Goal: Entertainment & Leisure: Browse casually

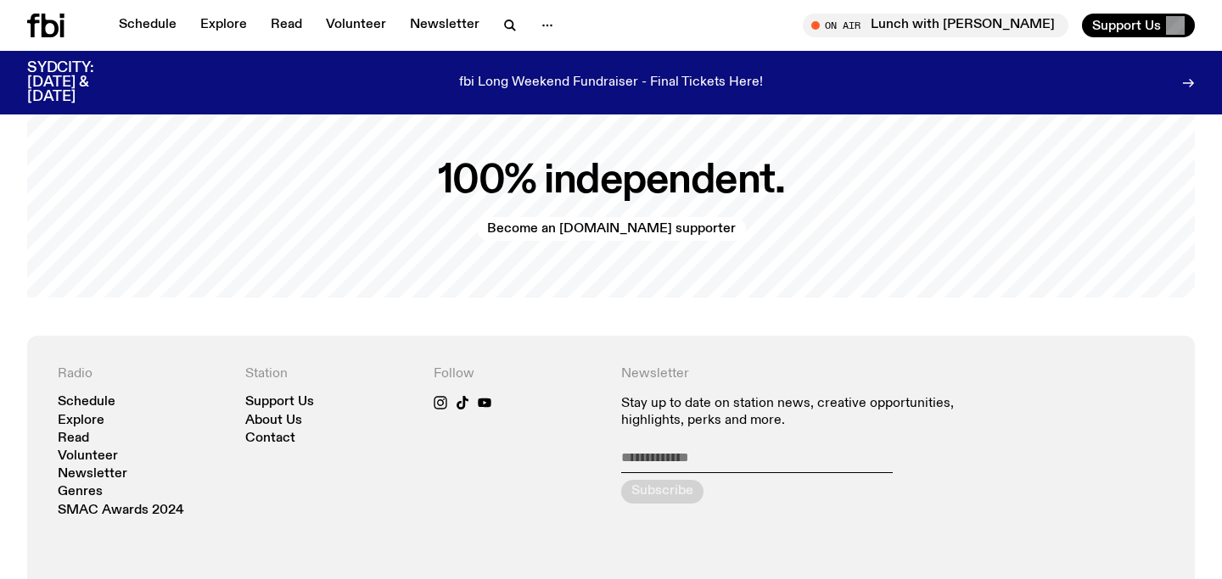
scroll to position [3431, 0]
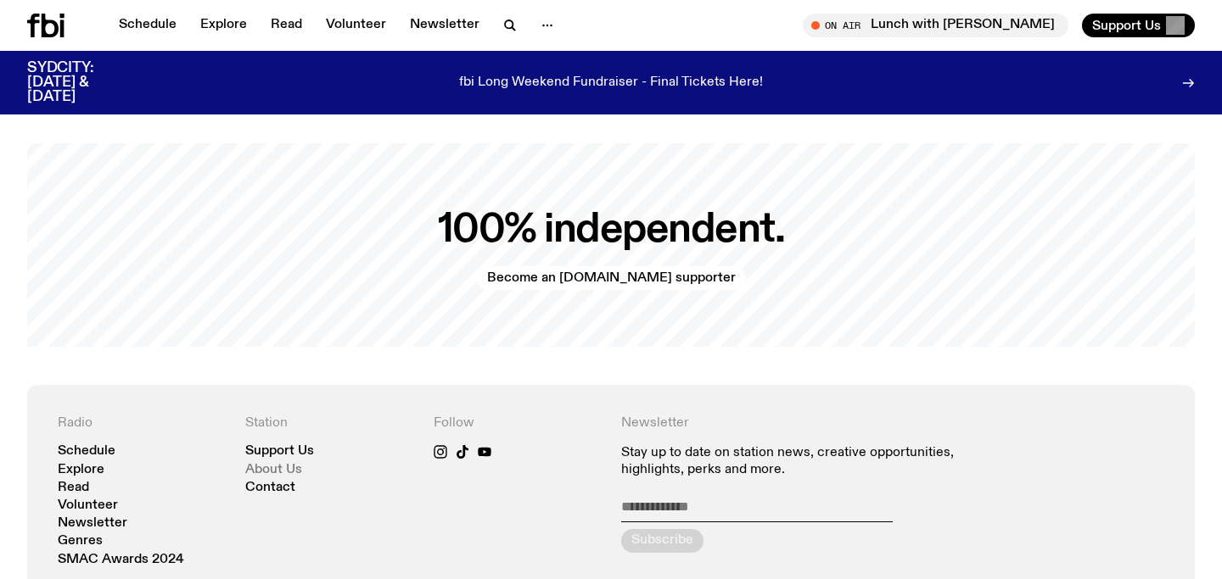
click at [251, 464] on link "About Us" at bounding box center [273, 470] width 57 height 13
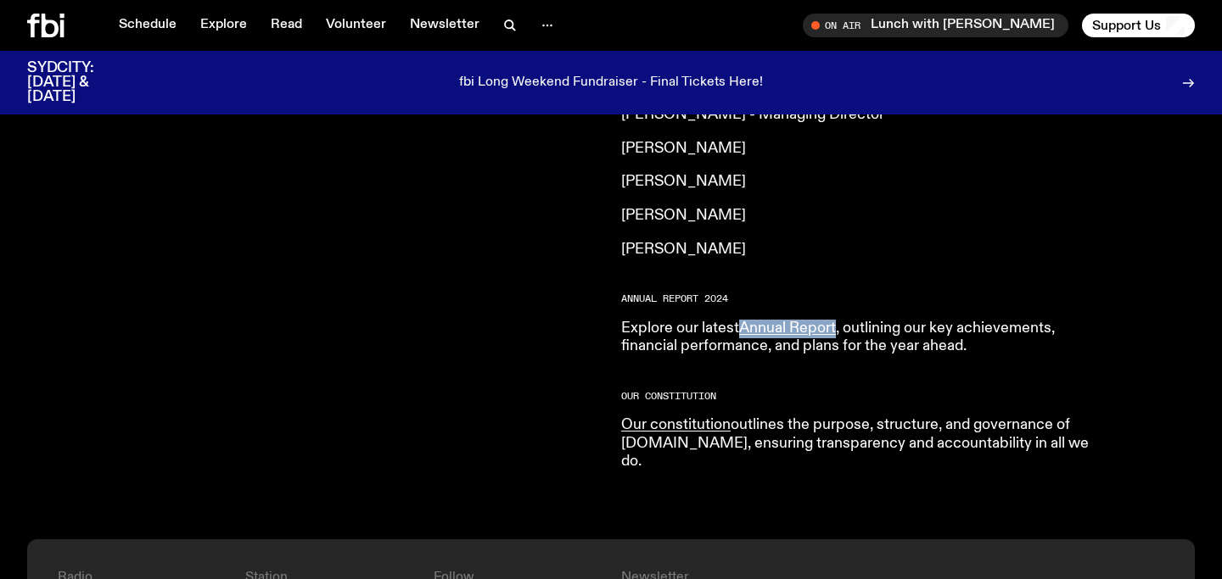
scroll to position [1856, 0]
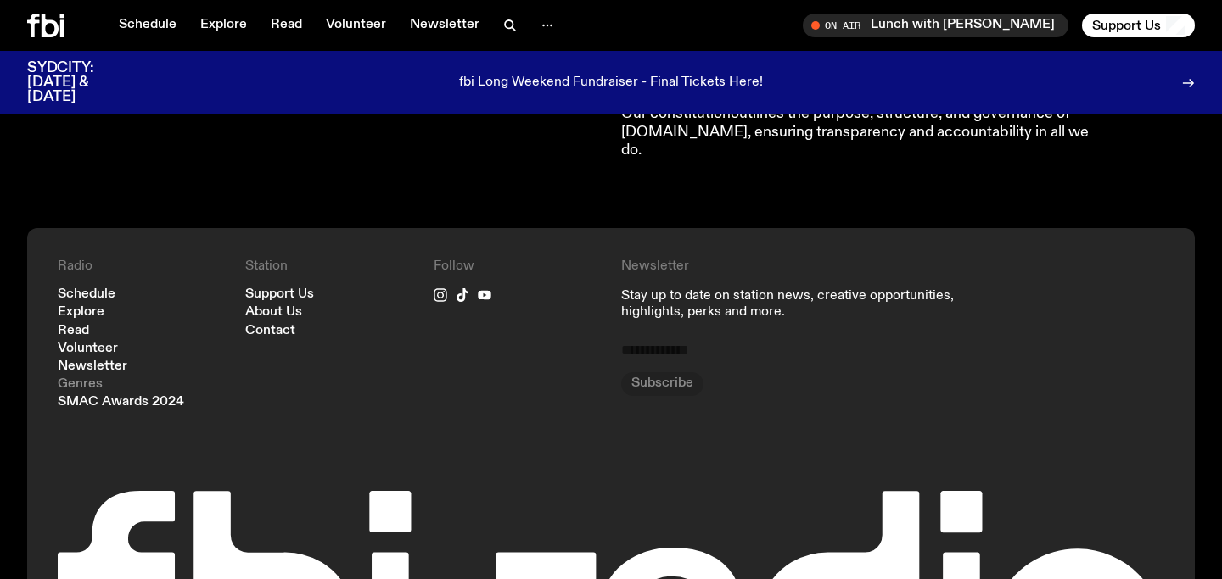
click at [77, 378] on link "Genres" at bounding box center [80, 384] width 45 height 13
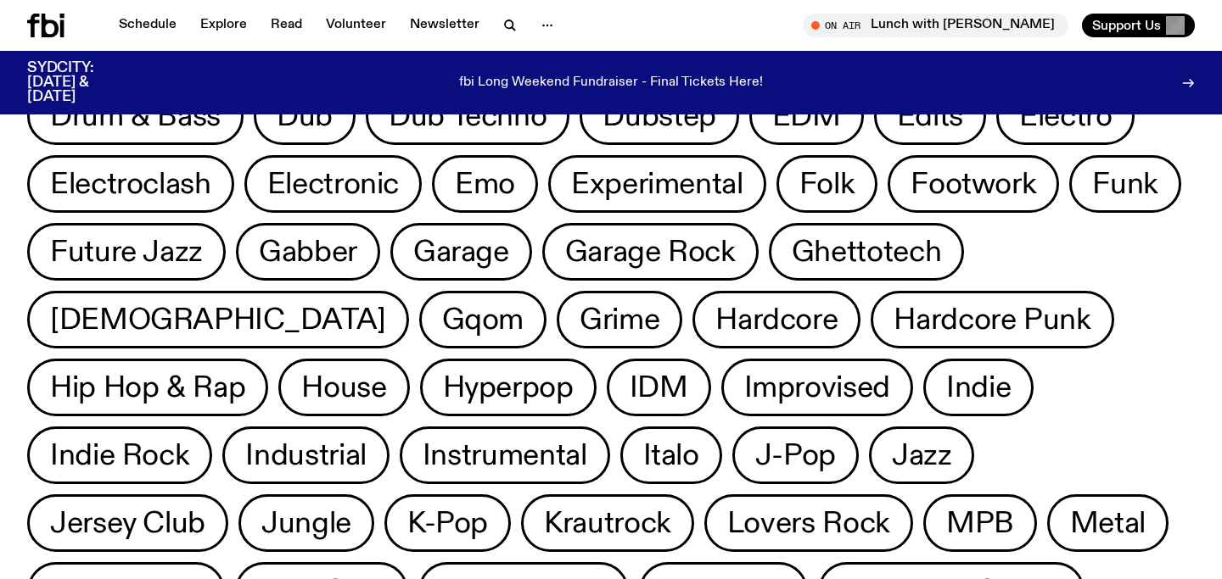
scroll to position [416, 0]
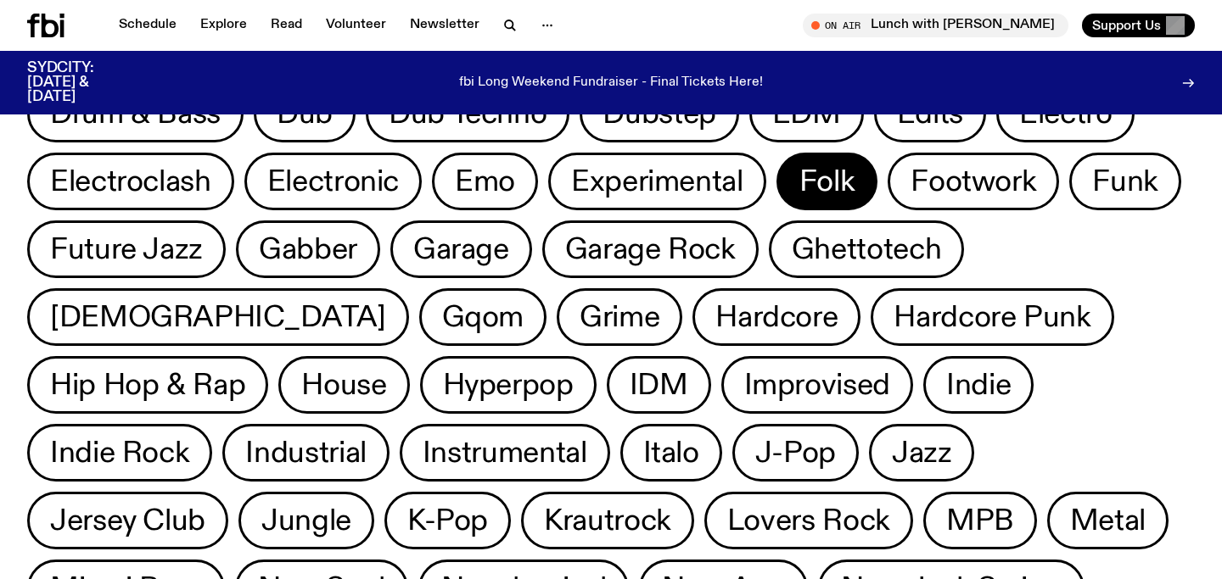
click at [776, 188] on button "Folk" at bounding box center [827, 182] width 102 height 58
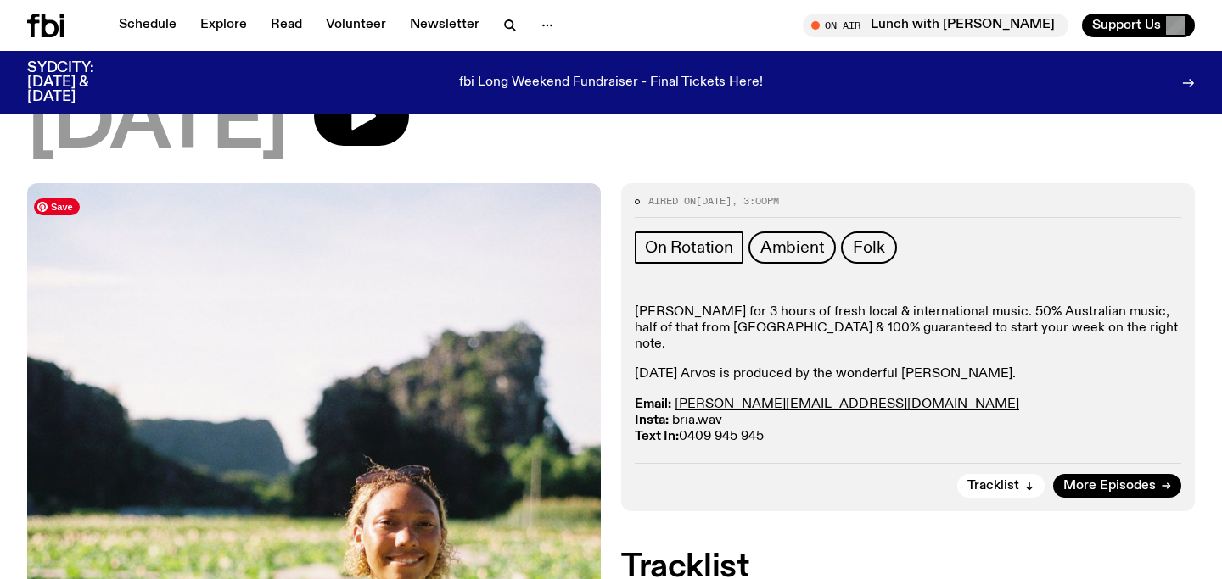
scroll to position [177, 0]
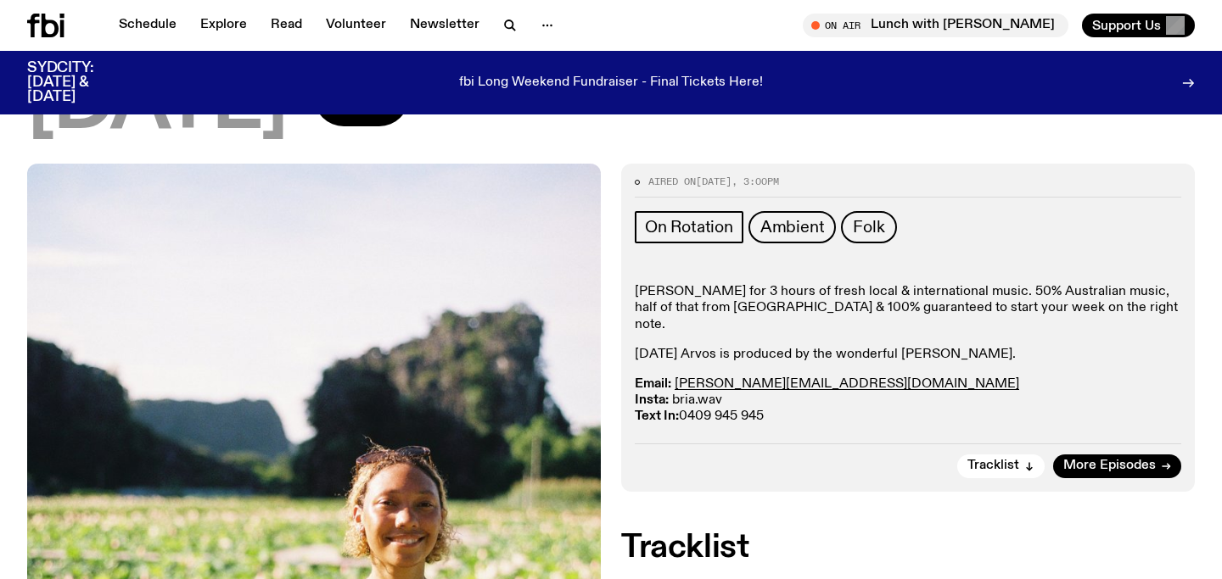
click at [702, 394] on link "bria.wav" at bounding box center [697, 401] width 50 height 14
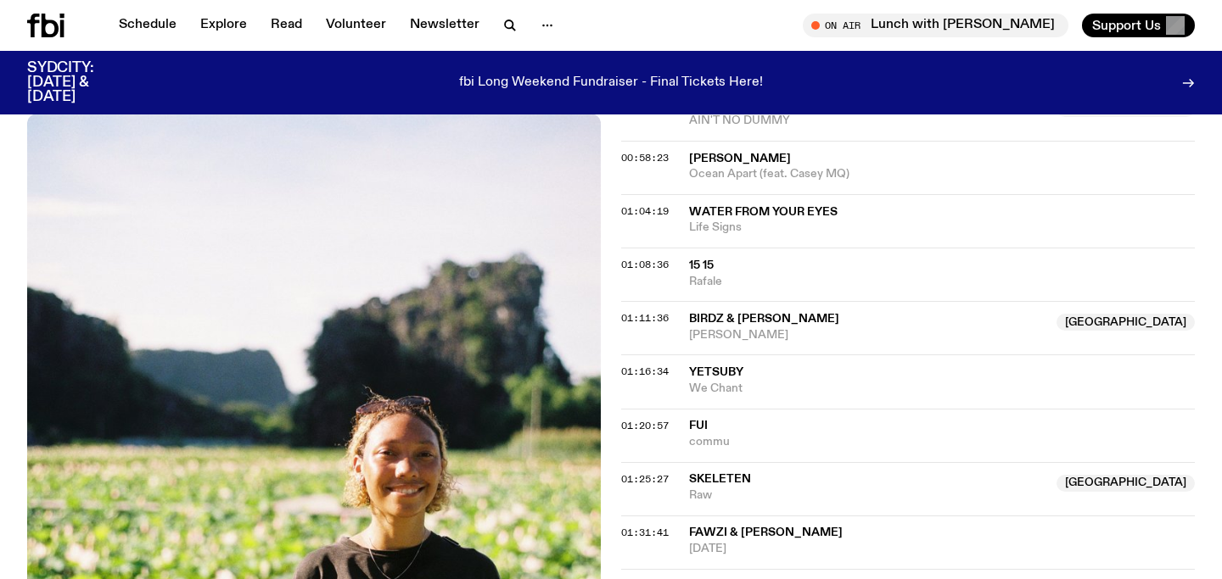
scroll to position [1336, 0]
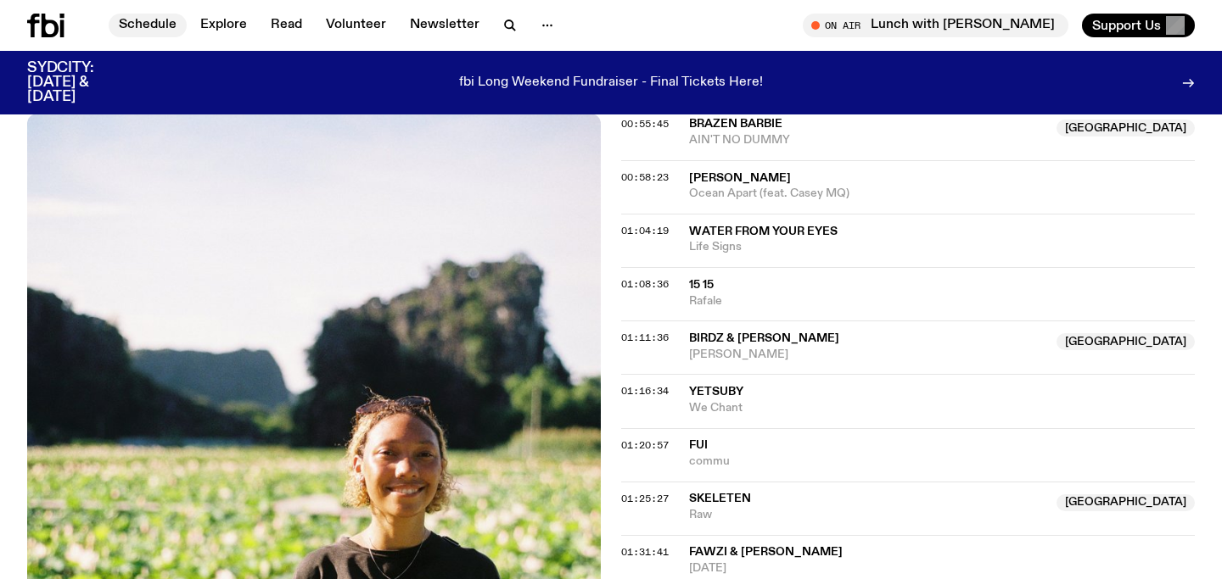
click at [114, 25] on link "Schedule" at bounding box center [148, 26] width 78 height 24
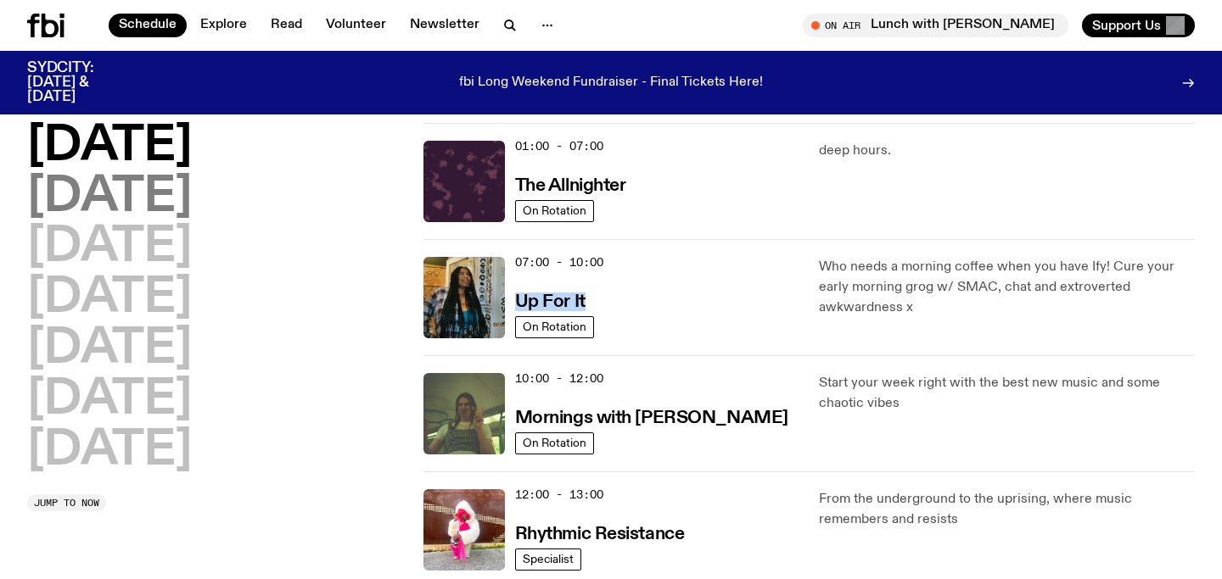
click at [165, 189] on h2 "Tuesday" at bounding box center [109, 198] width 165 height 48
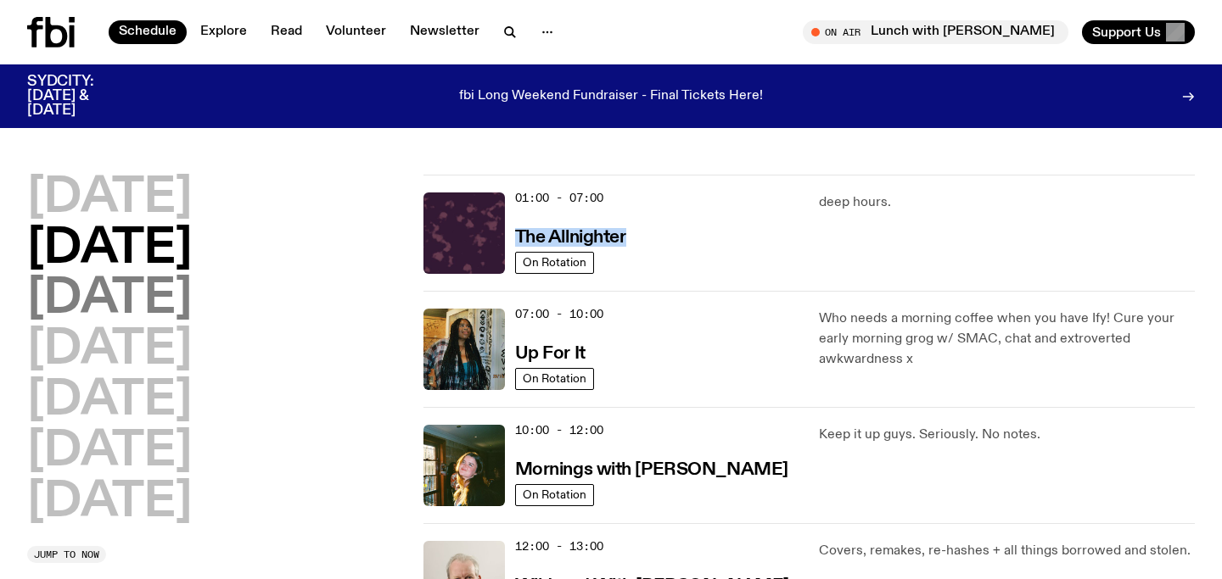
click at [166, 287] on h2 "Wednesday" at bounding box center [109, 300] width 165 height 48
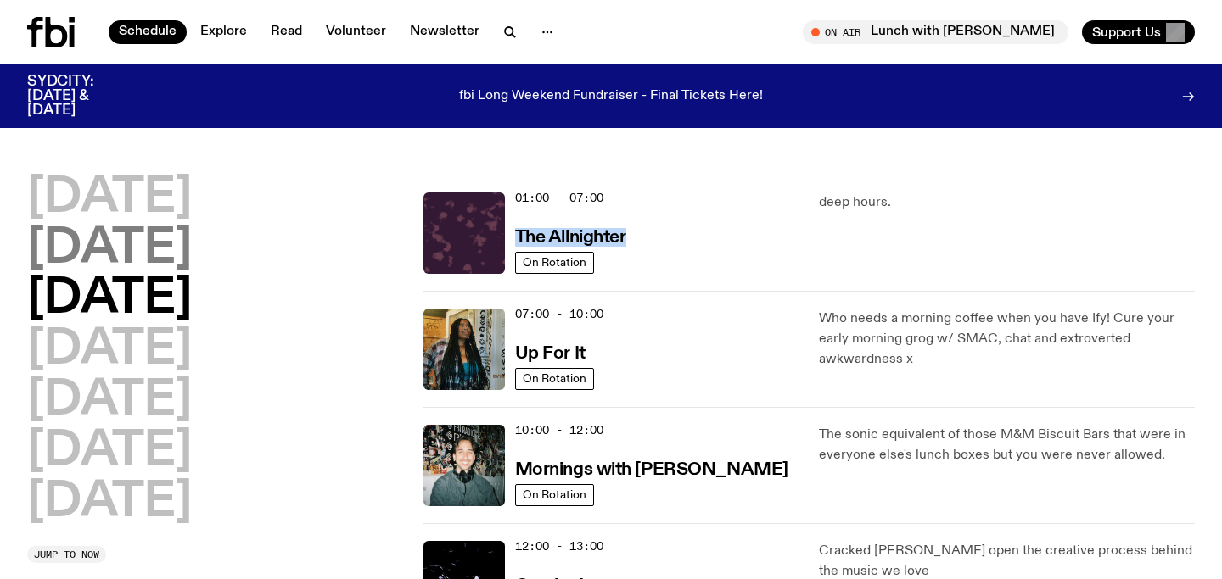
click at [148, 243] on h2 "Tuesday" at bounding box center [109, 250] width 165 height 48
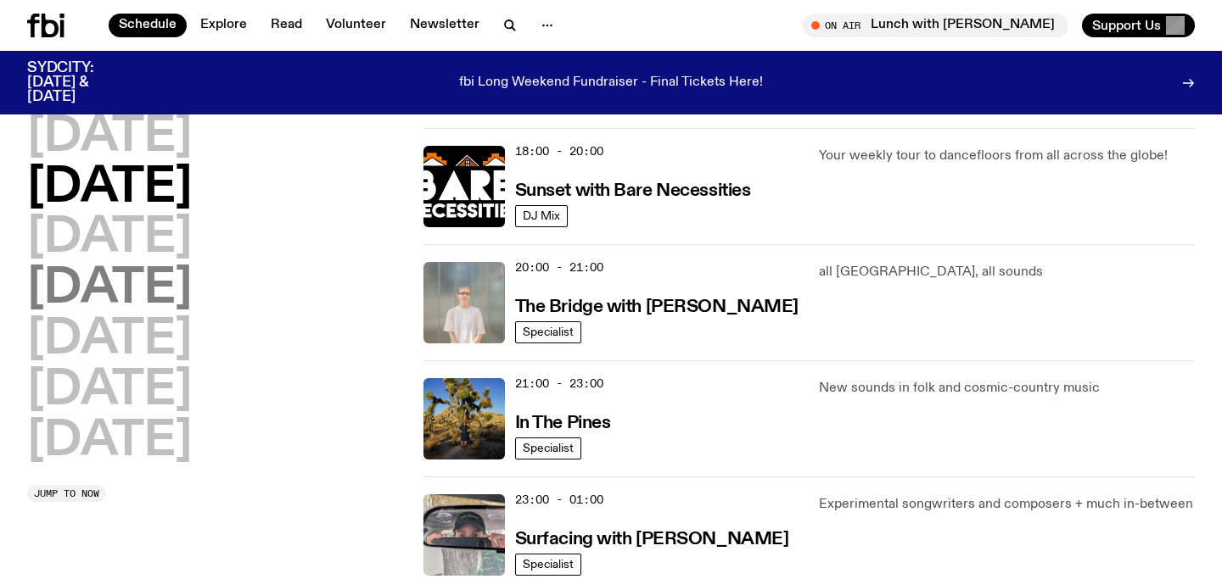
scroll to position [726, 0]
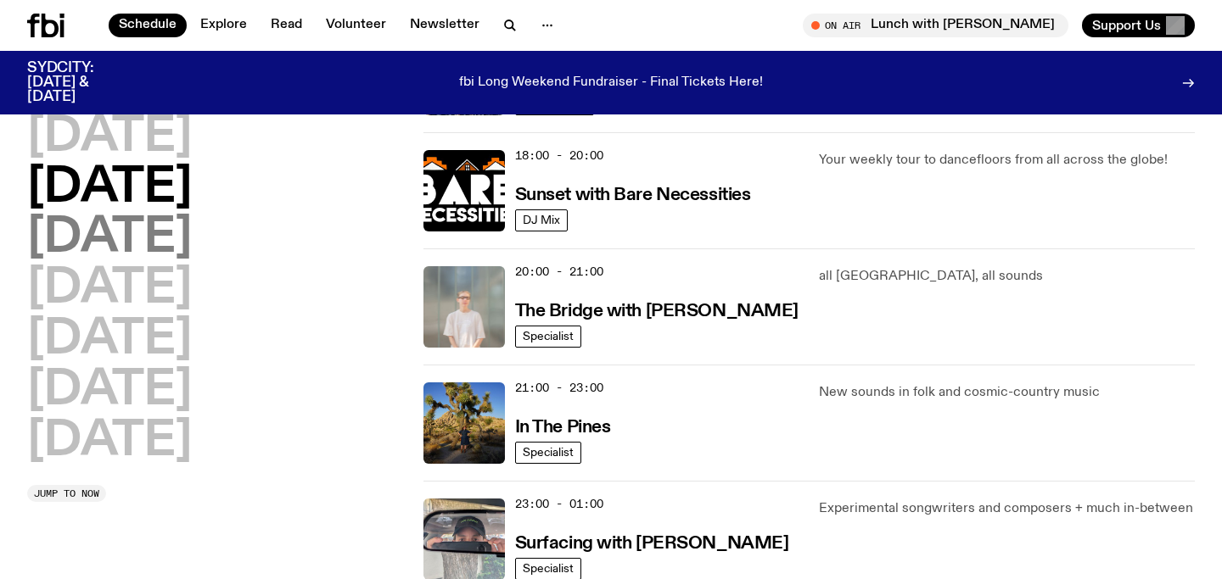
click at [173, 239] on h2 "Wednesday" at bounding box center [109, 239] width 165 height 48
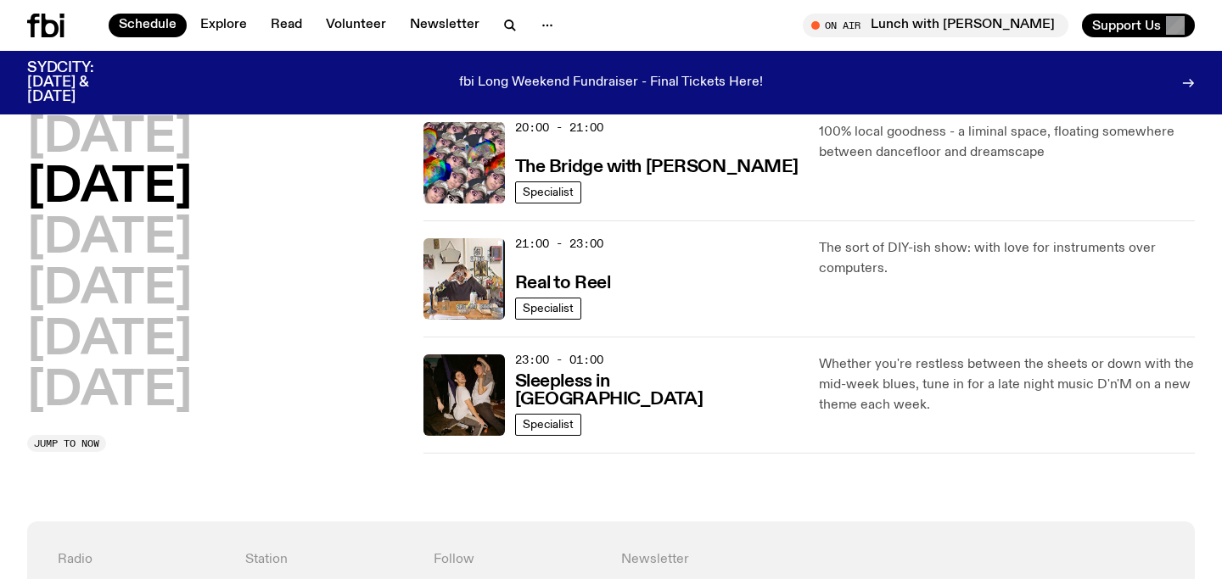
scroll to position [869, 0]
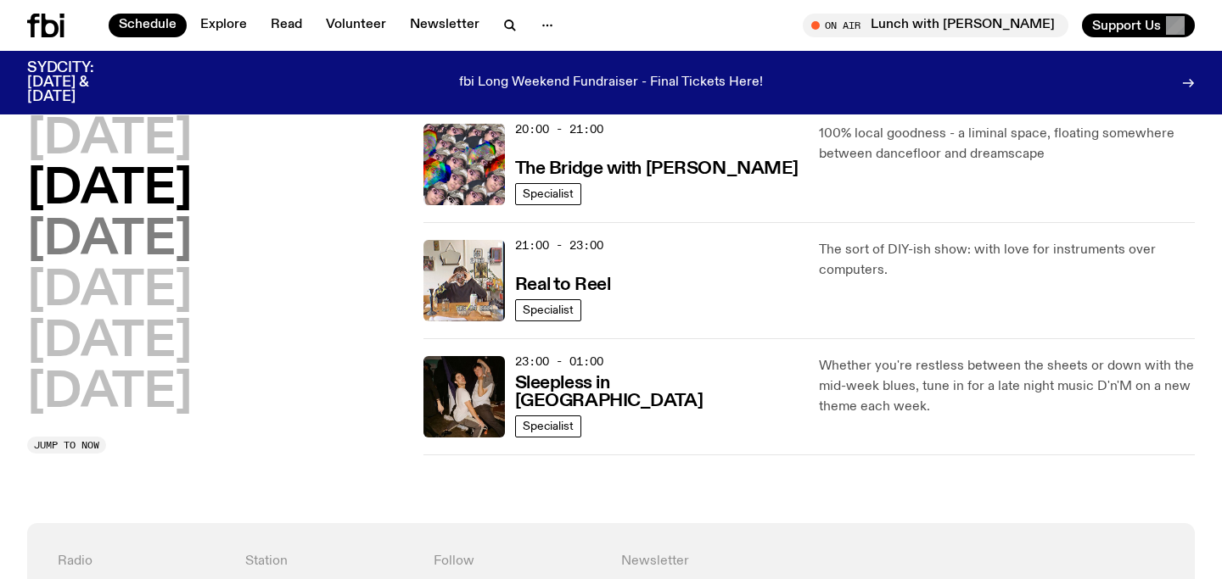
click at [192, 217] on h2 "Thursday" at bounding box center [109, 241] width 165 height 48
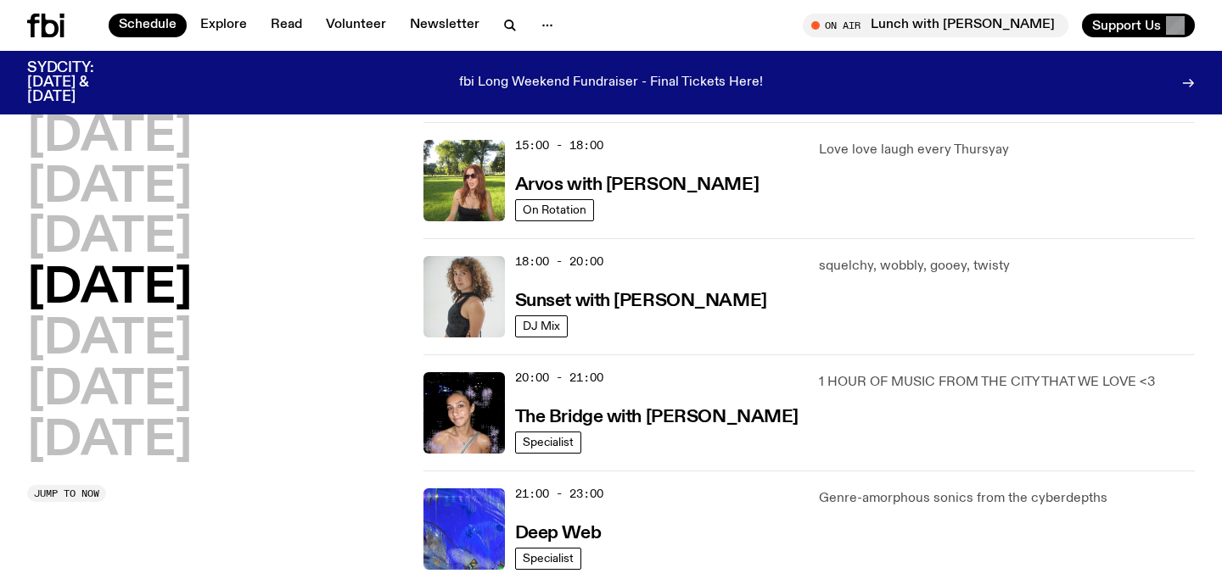
scroll to position [812, 0]
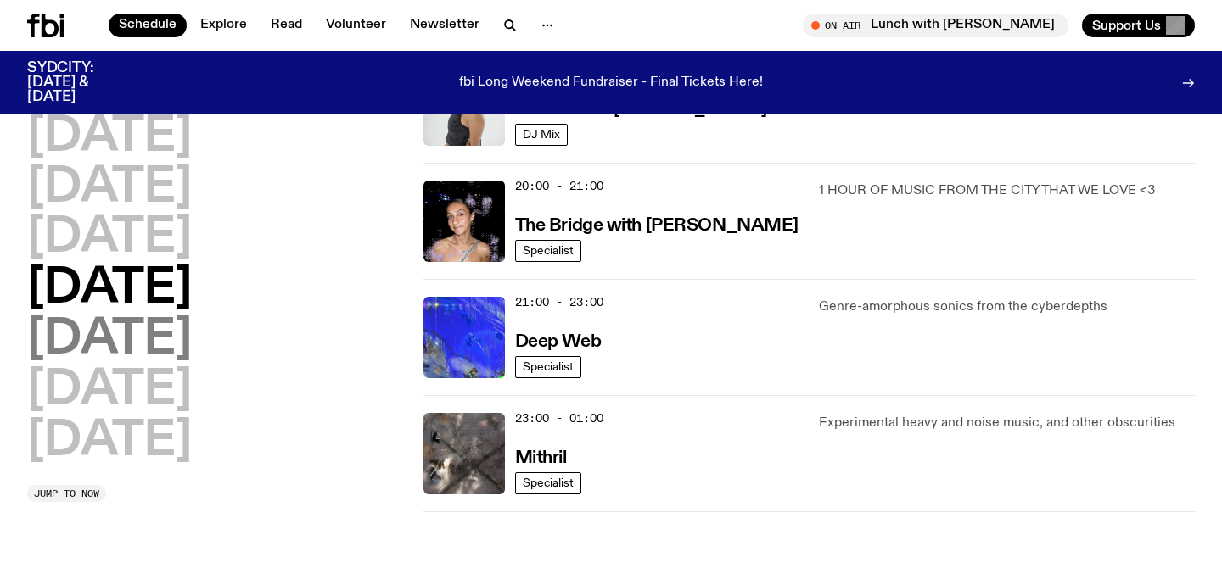
click at [130, 316] on h2 "Friday" at bounding box center [109, 340] width 165 height 48
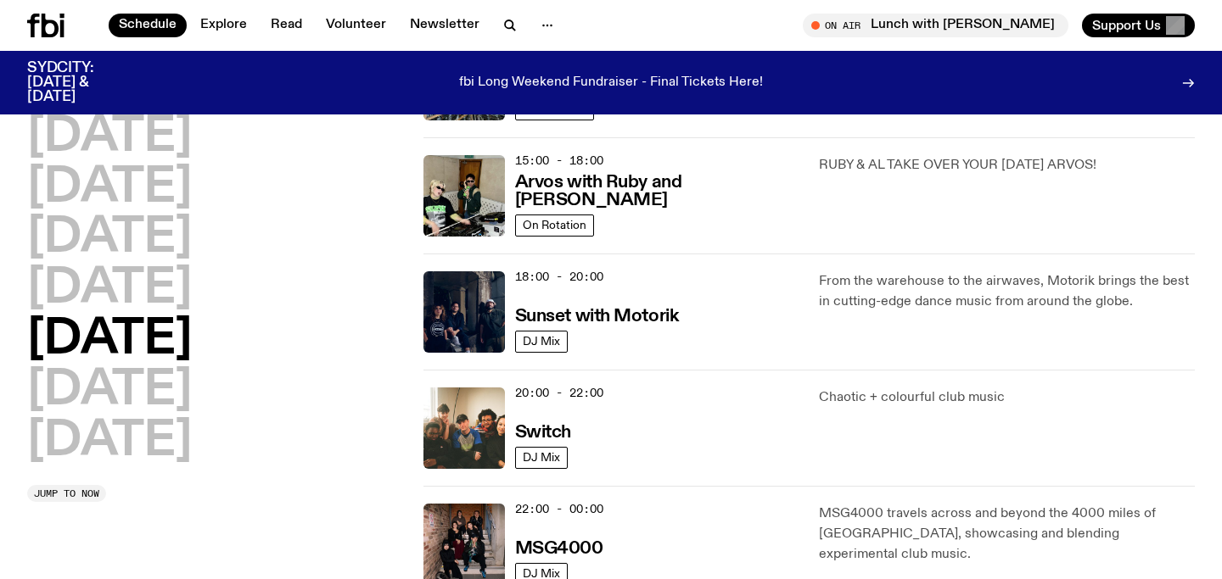
scroll to position [616, 0]
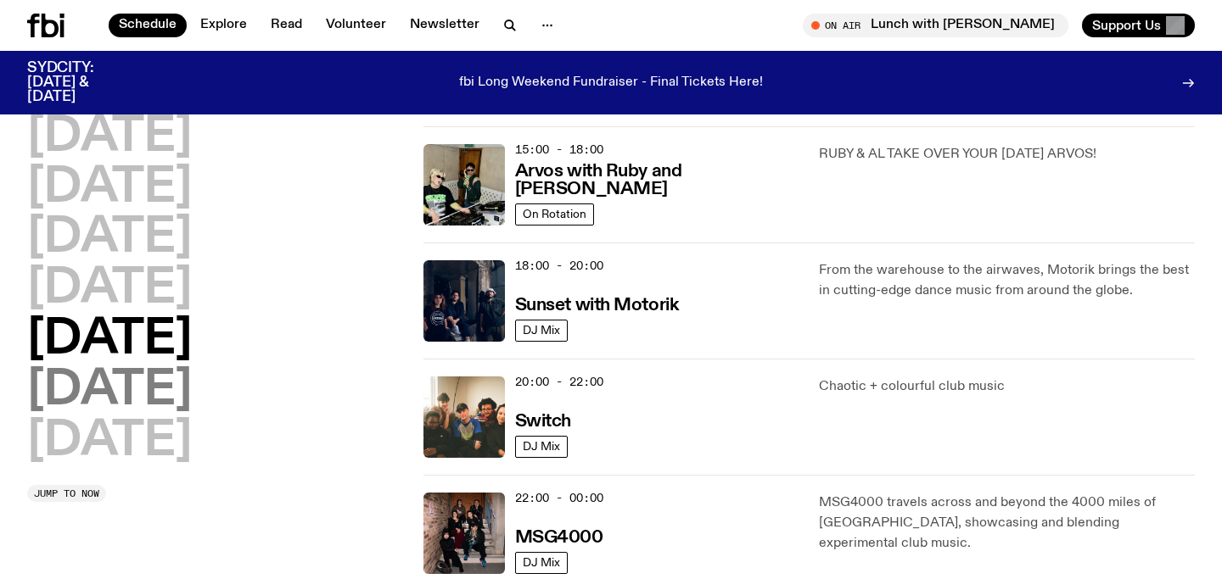
click at [192, 383] on h2 "Saturday" at bounding box center [109, 391] width 165 height 48
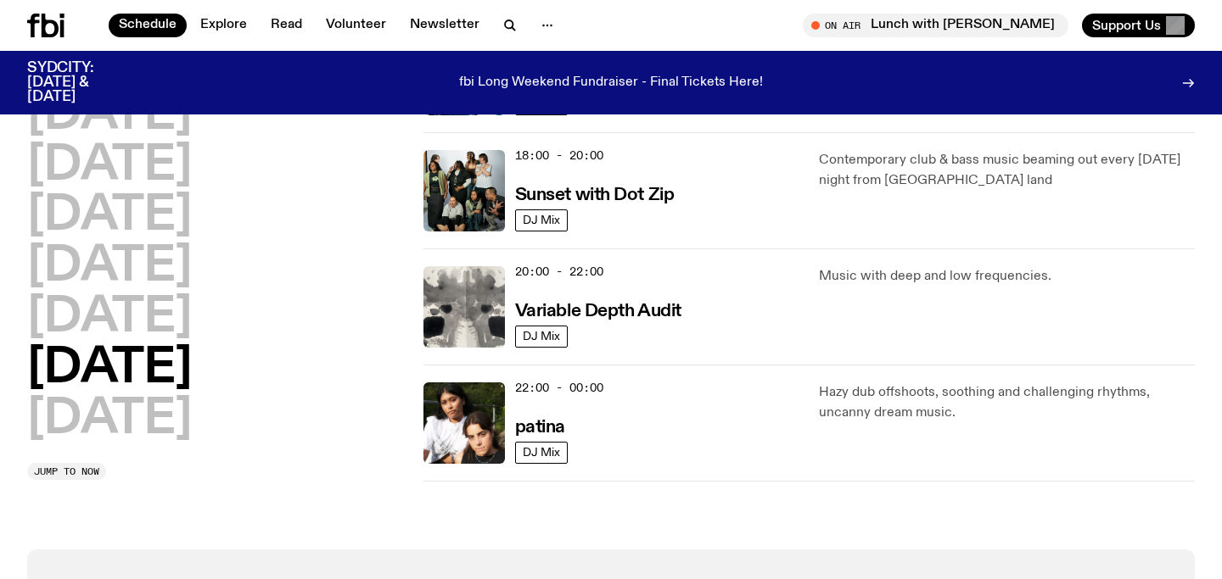
scroll to position [1077, 0]
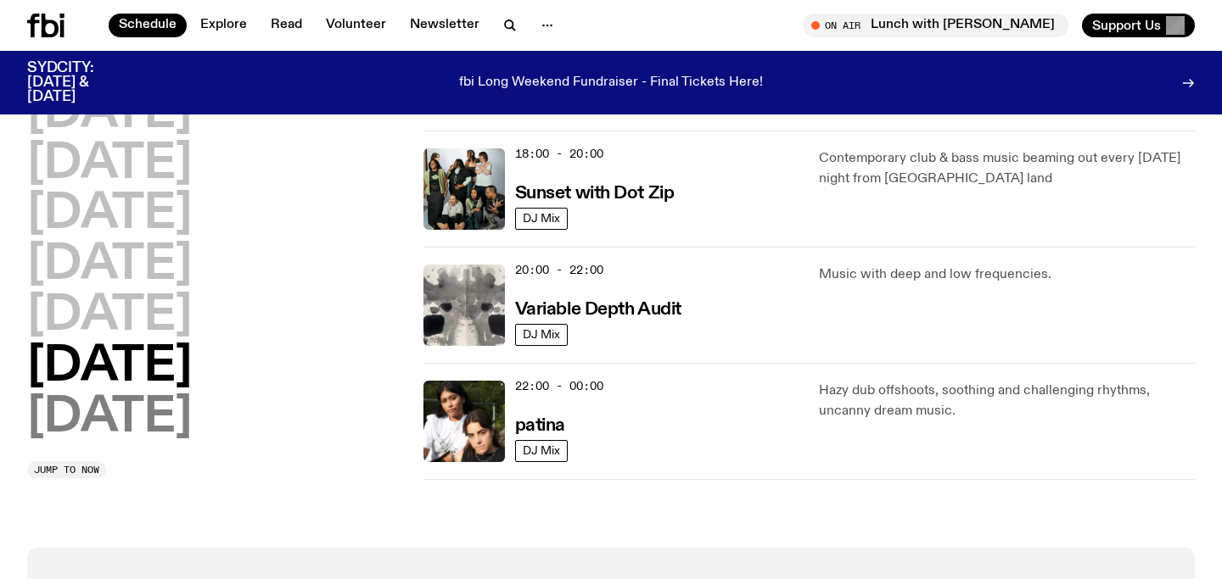
click at [125, 394] on h2 "Sunday" at bounding box center [109, 418] width 165 height 48
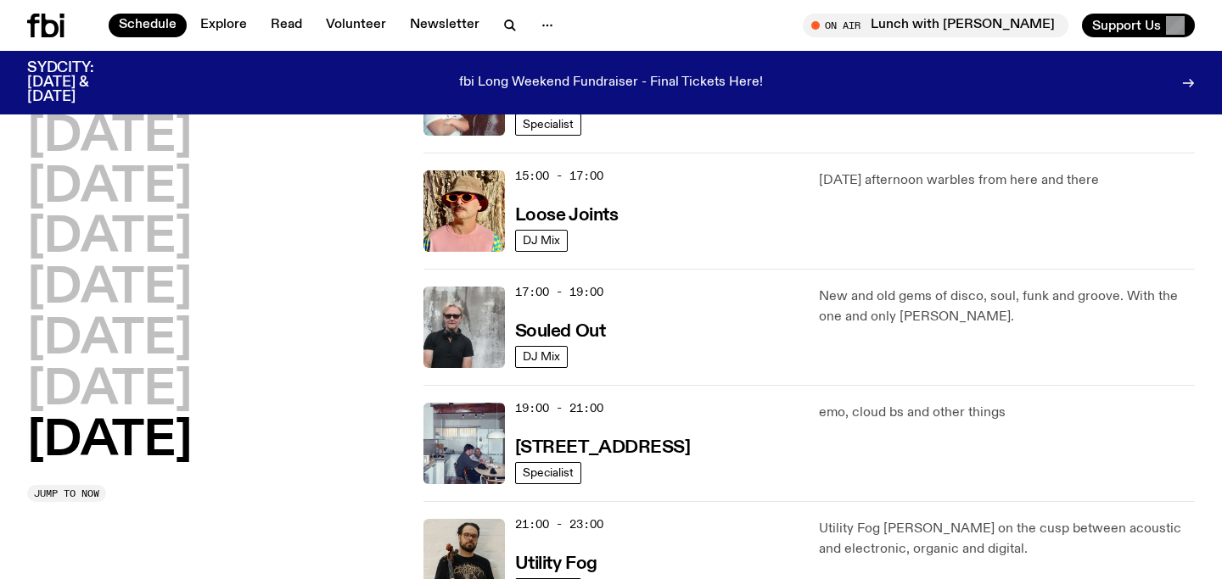
scroll to position [1072, 0]
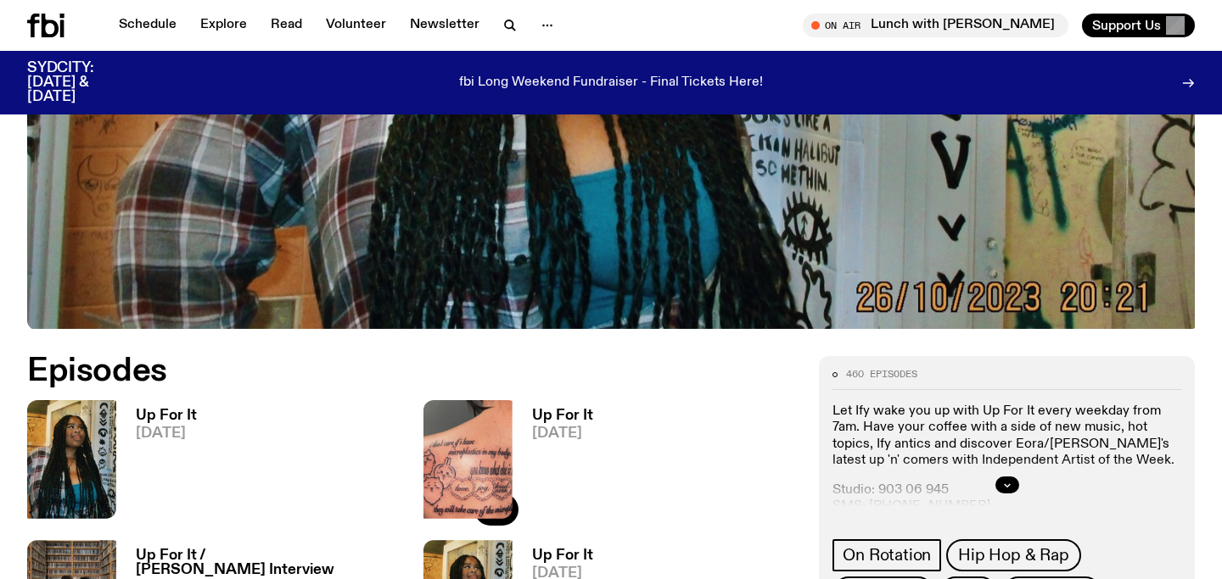
scroll to position [584, 0]
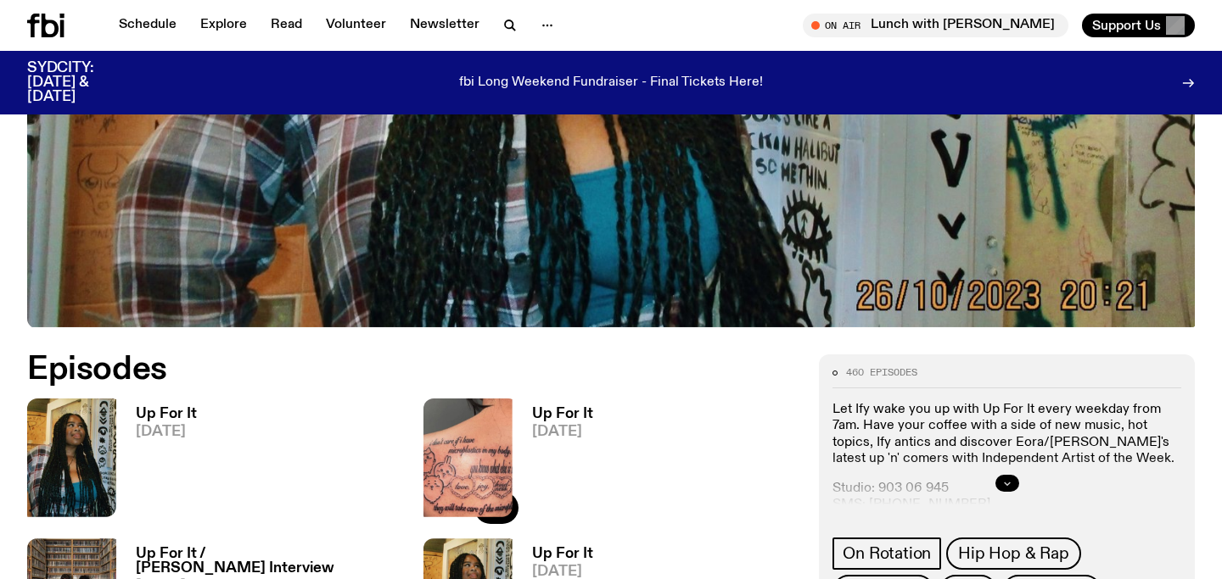
click at [1010, 478] on icon "button" at bounding box center [1007, 483] width 10 height 10
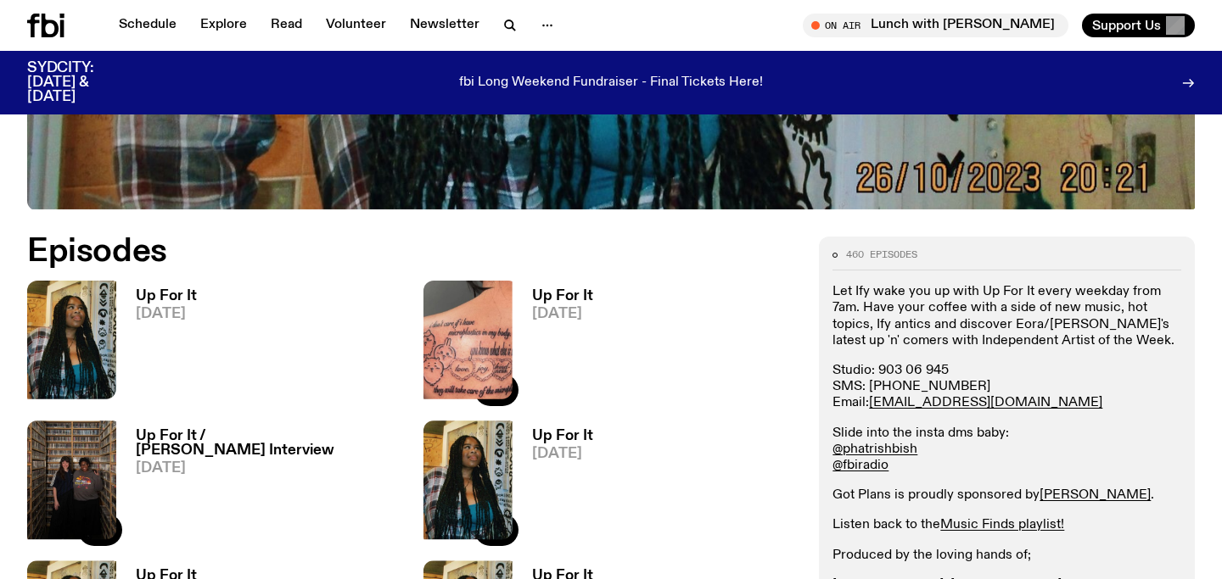
scroll to position [702, 0]
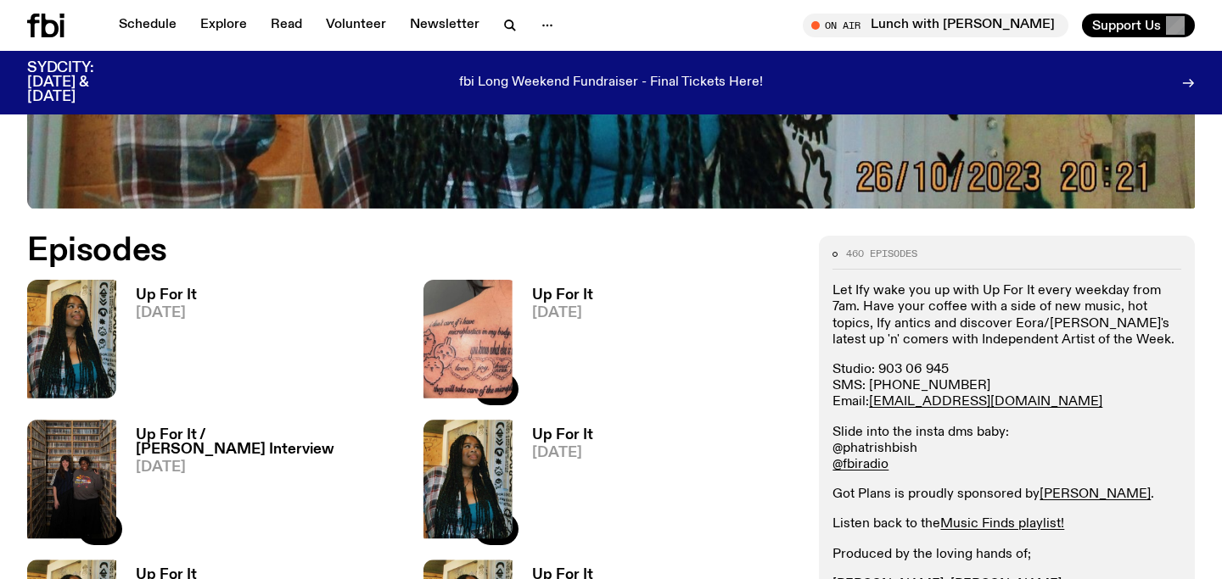
click at [889, 445] on link "@phatrishbish" at bounding box center [874, 449] width 85 height 14
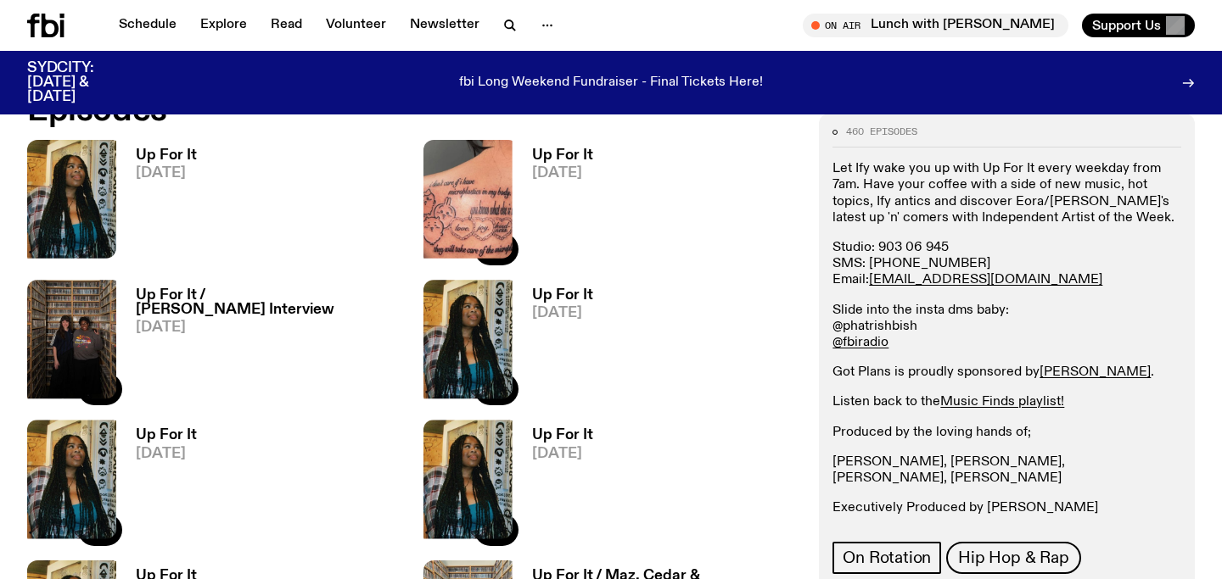
click at [880, 326] on link "@phatrishbish" at bounding box center [874, 327] width 85 height 14
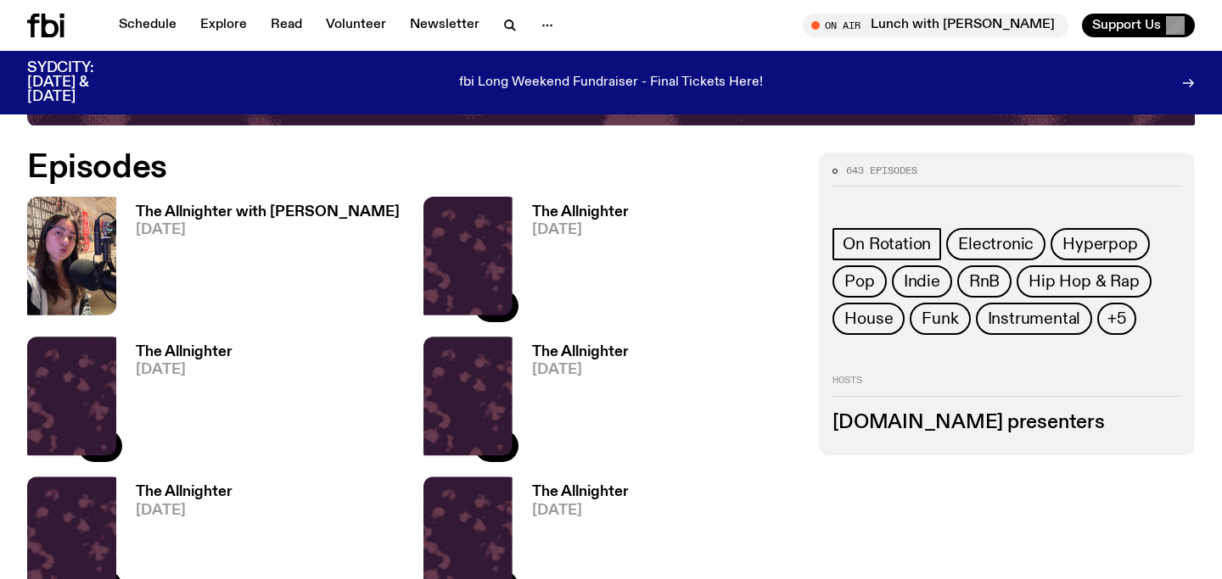
scroll to position [789, 0]
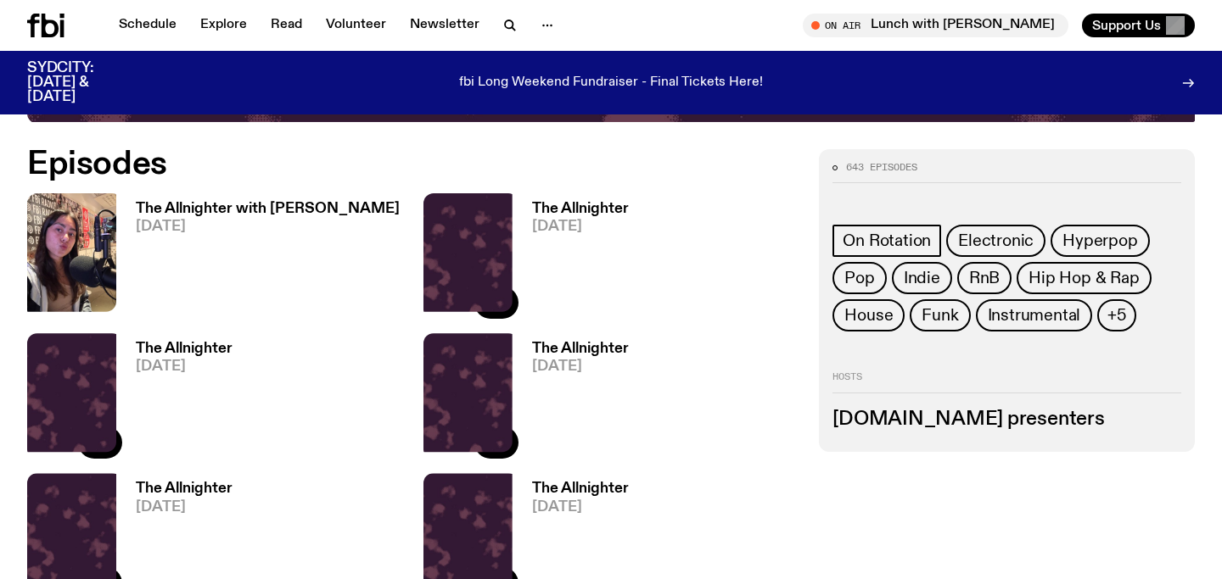
click at [218, 212] on h3 "The Allnighter with [PERSON_NAME]" at bounding box center [268, 209] width 264 height 14
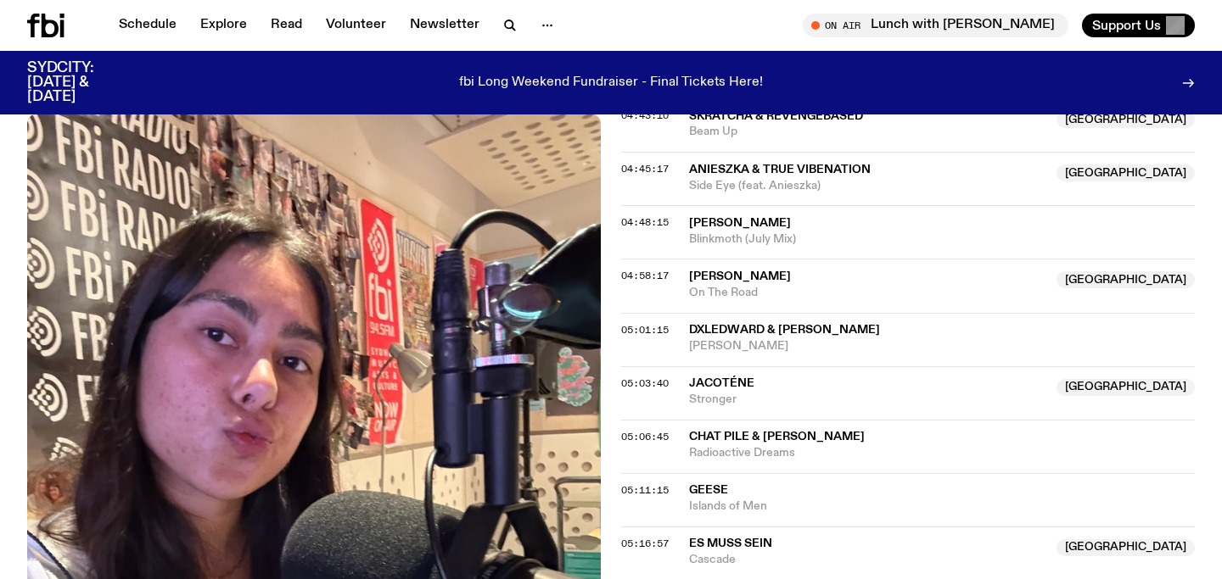
scroll to position [1856, 0]
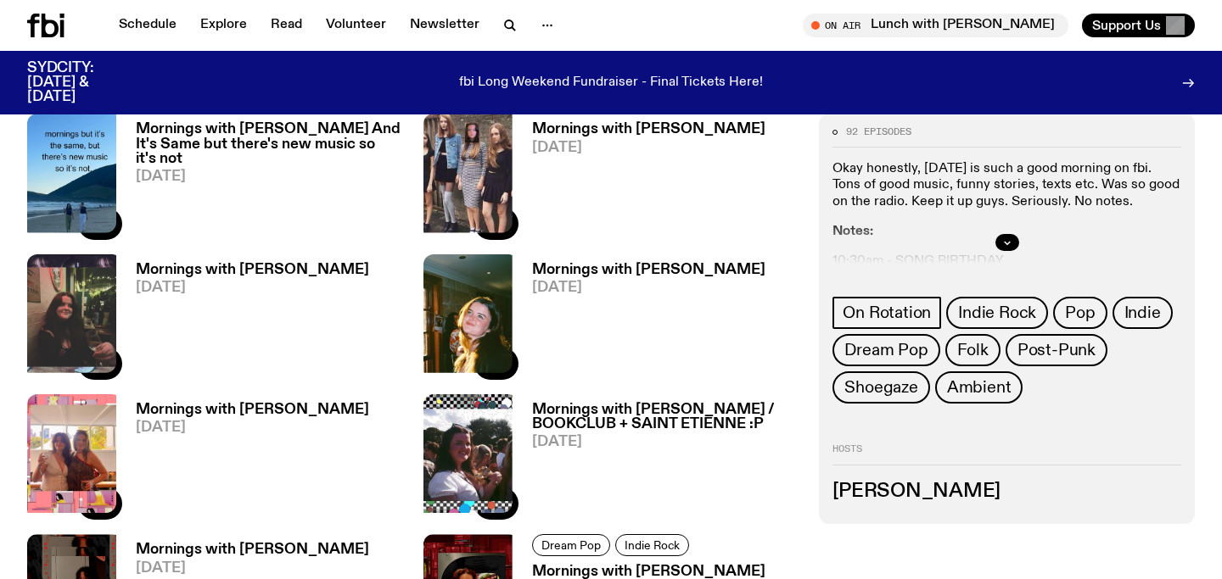
scroll to position [1857, 0]
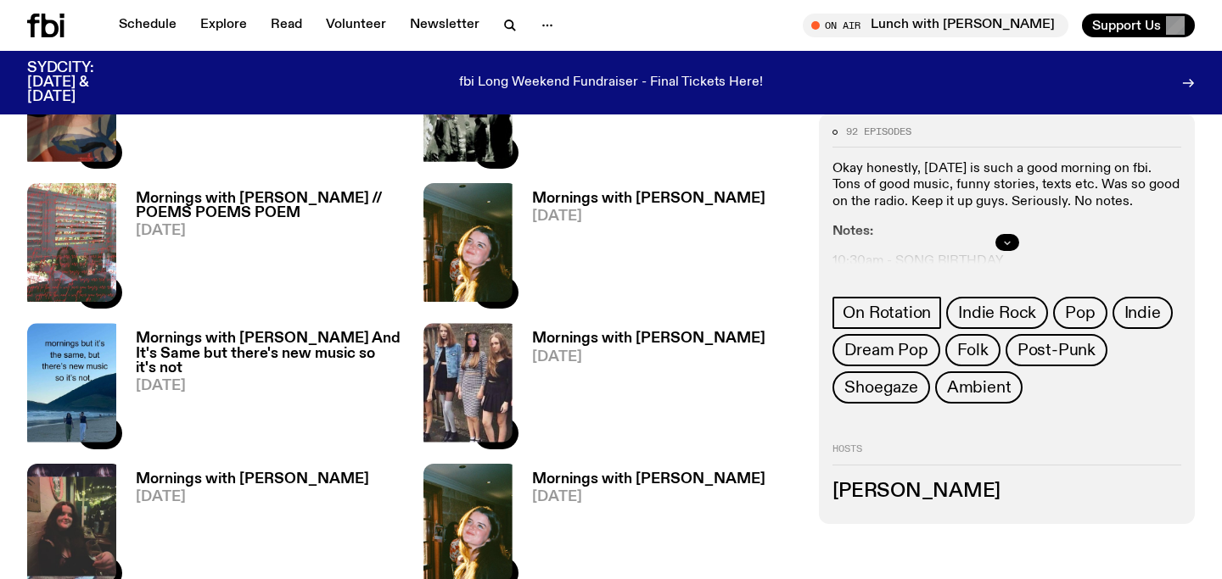
click at [1011, 238] on icon "button" at bounding box center [1007, 243] width 10 height 10
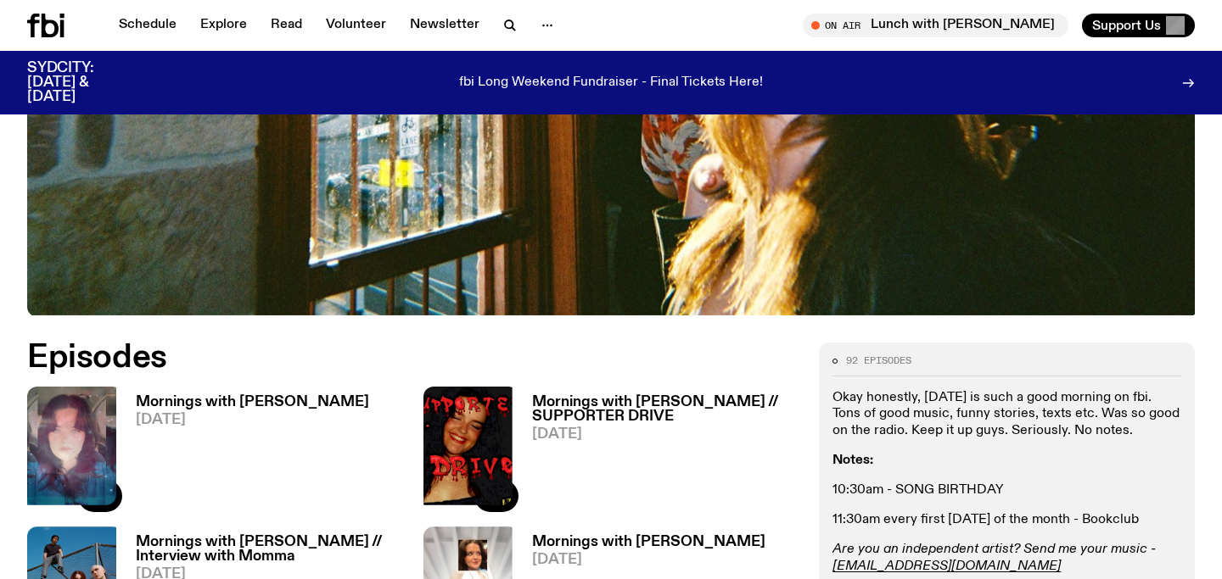
scroll to position [651, 0]
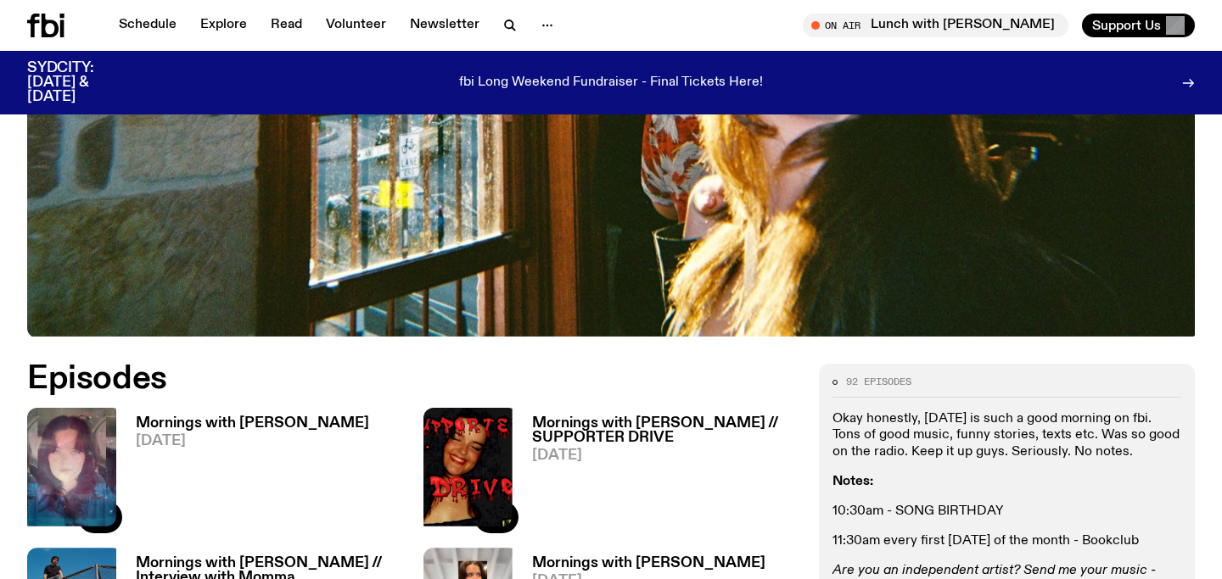
click at [263, 417] on h3 "Mornings with Freya Shields" at bounding box center [252, 424] width 233 height 14
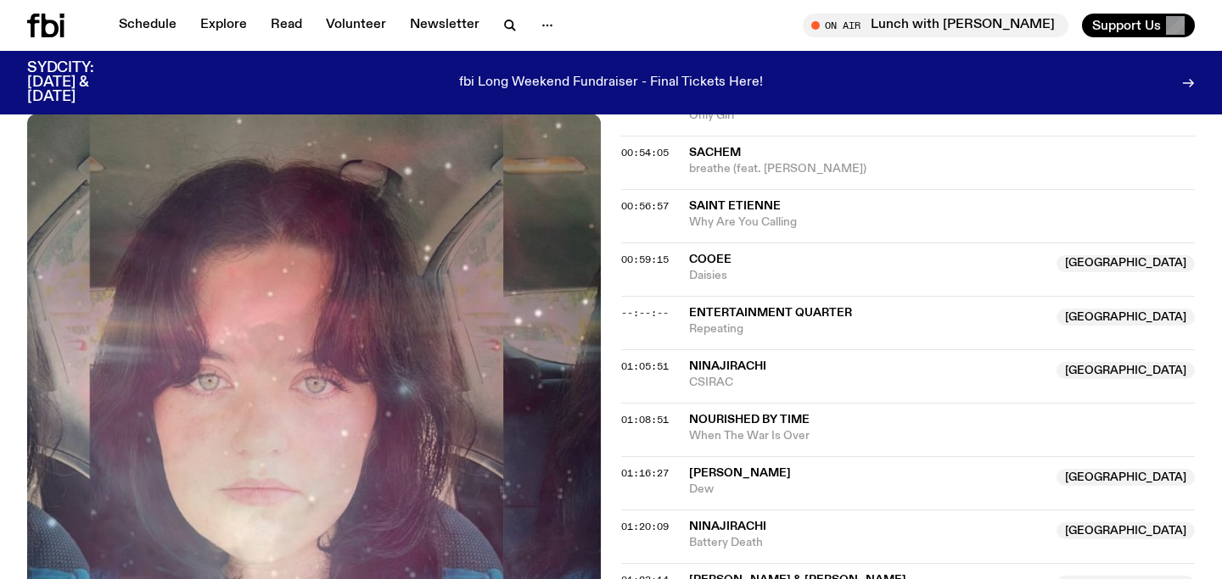
scroll to position [1771, 0]
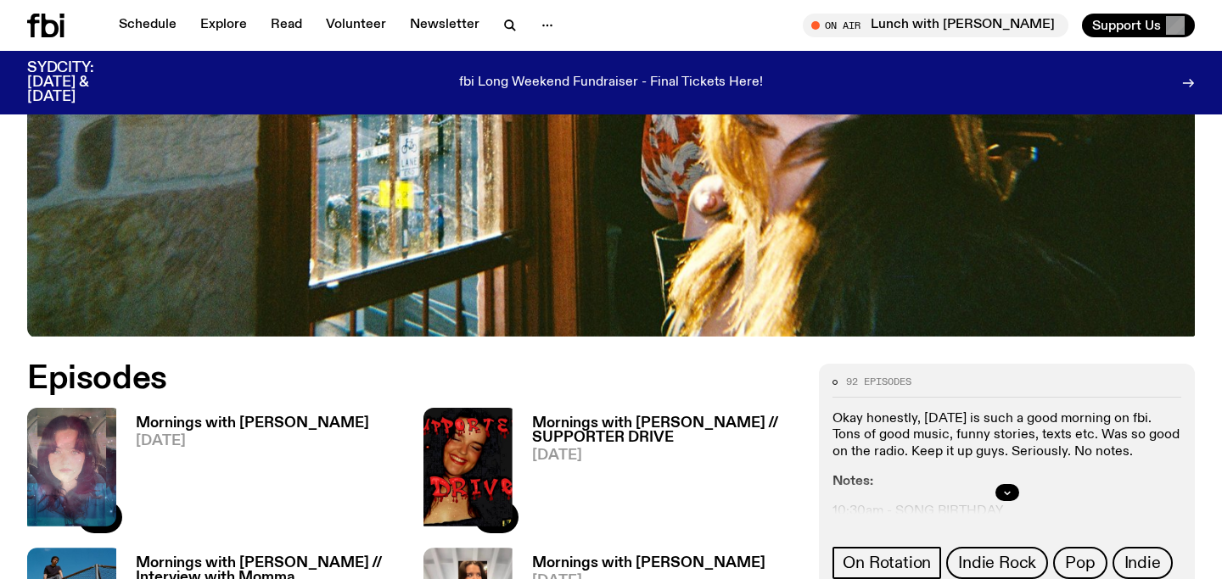
scroll to position [1190, 0]
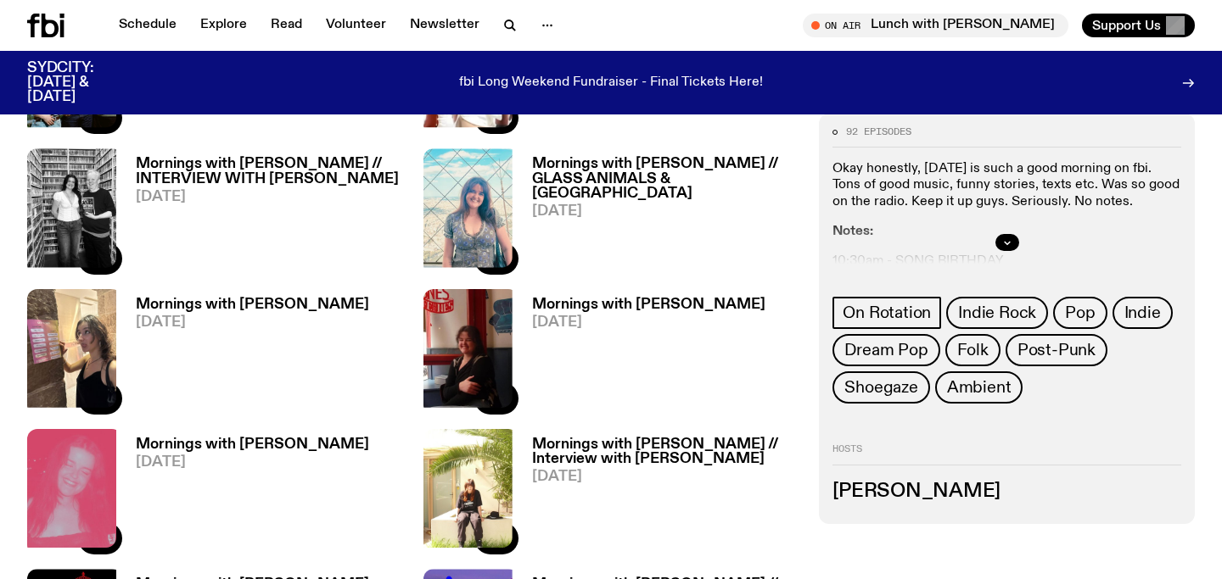
click at [244, 298] on h3 "Mornings with Gabriella Accaria" at bounding box center [252, 305] width 233 height 14
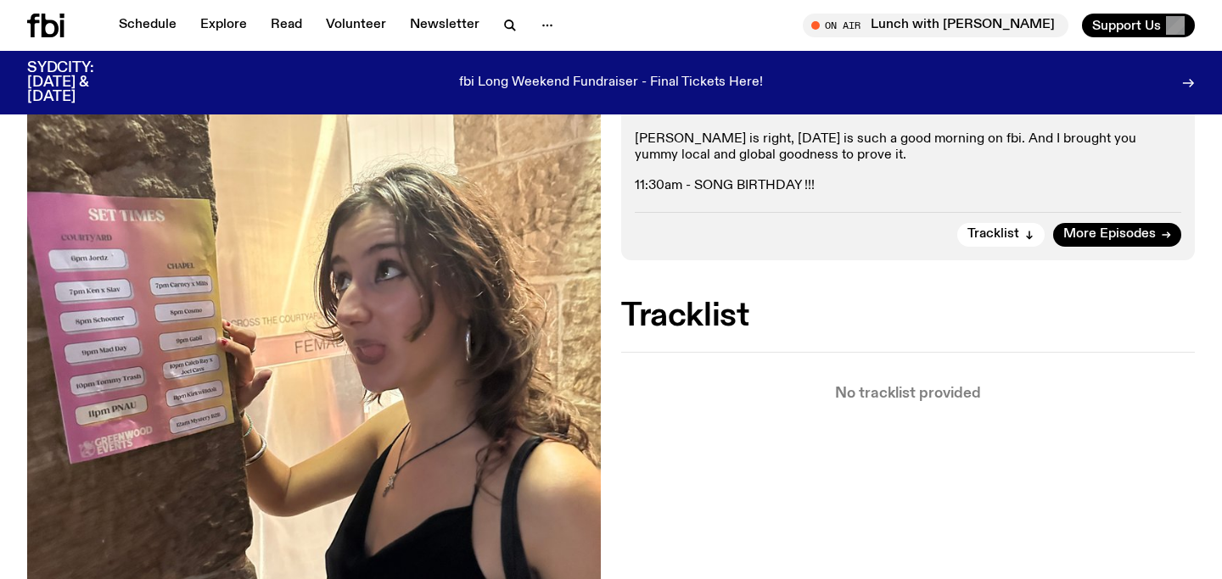
scroll to position [365, 0]
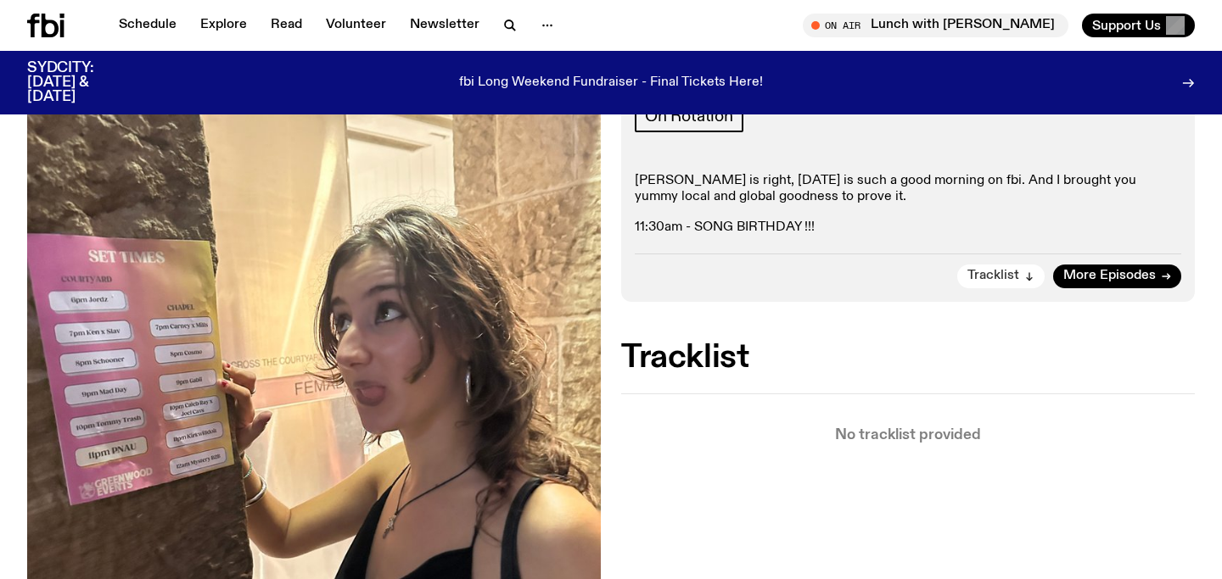
click at [1011, 270] on span "Tracklist" at bounding box center [993, 276] width 52 height 13
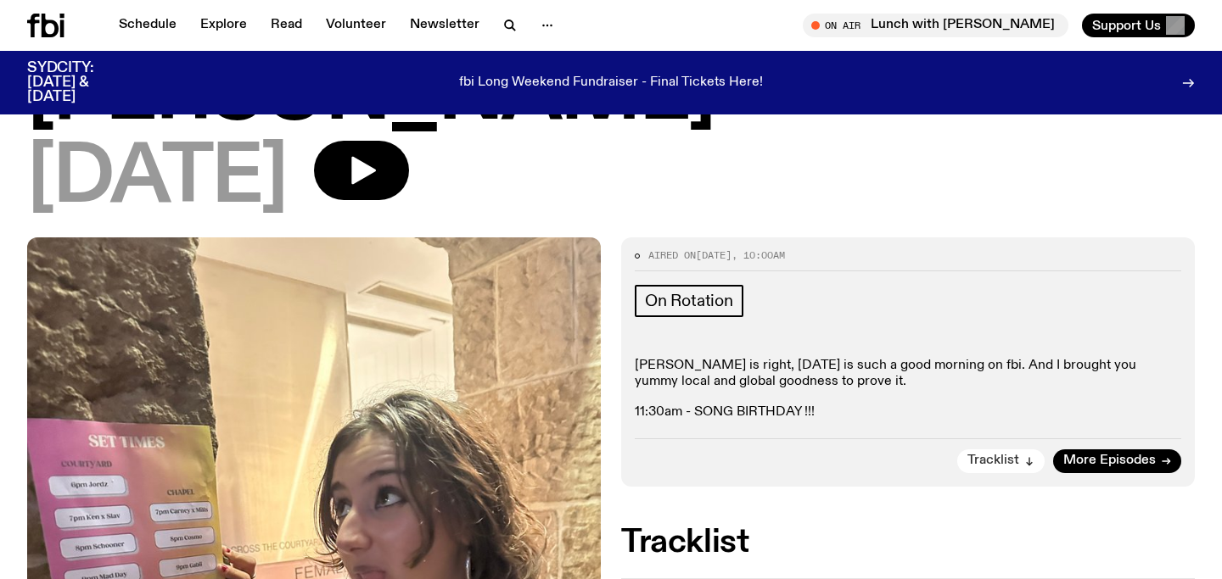
scroll to position [65, 0]
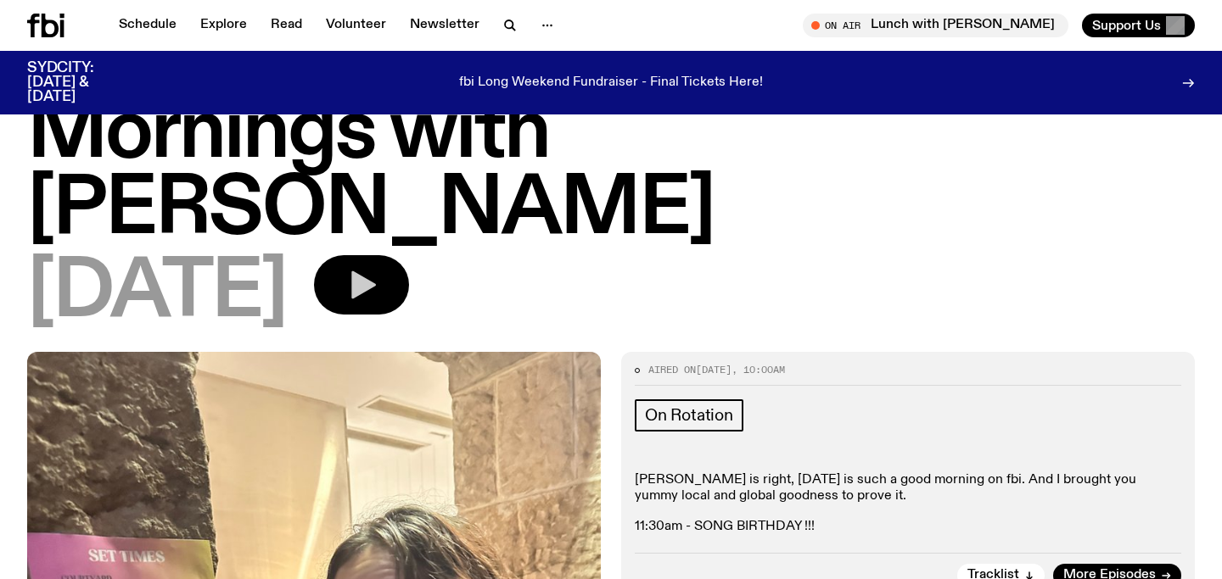
click at [409, 255] on button "button" at bounding box center [361, 284] width 95 height 59
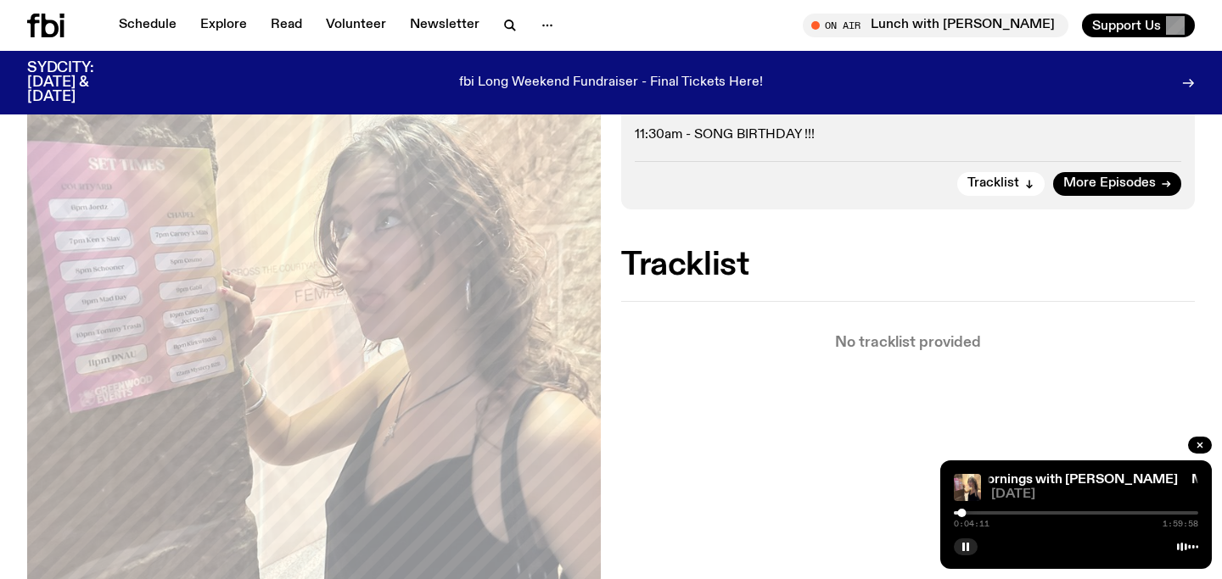
scroll to position [383, 0]
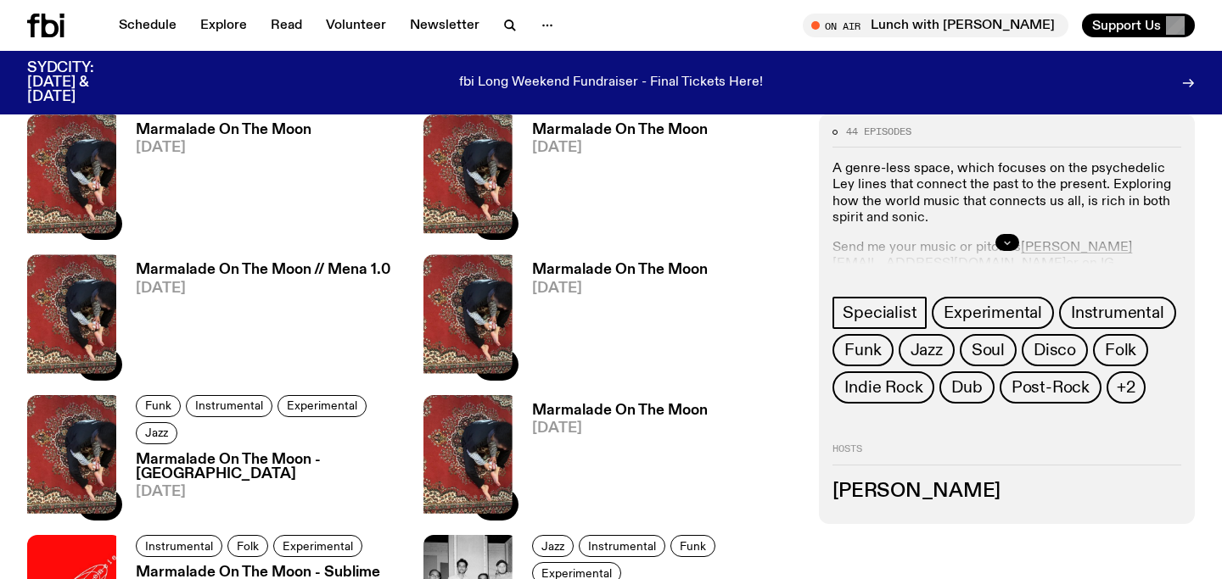
scroll to position [1010, 0]
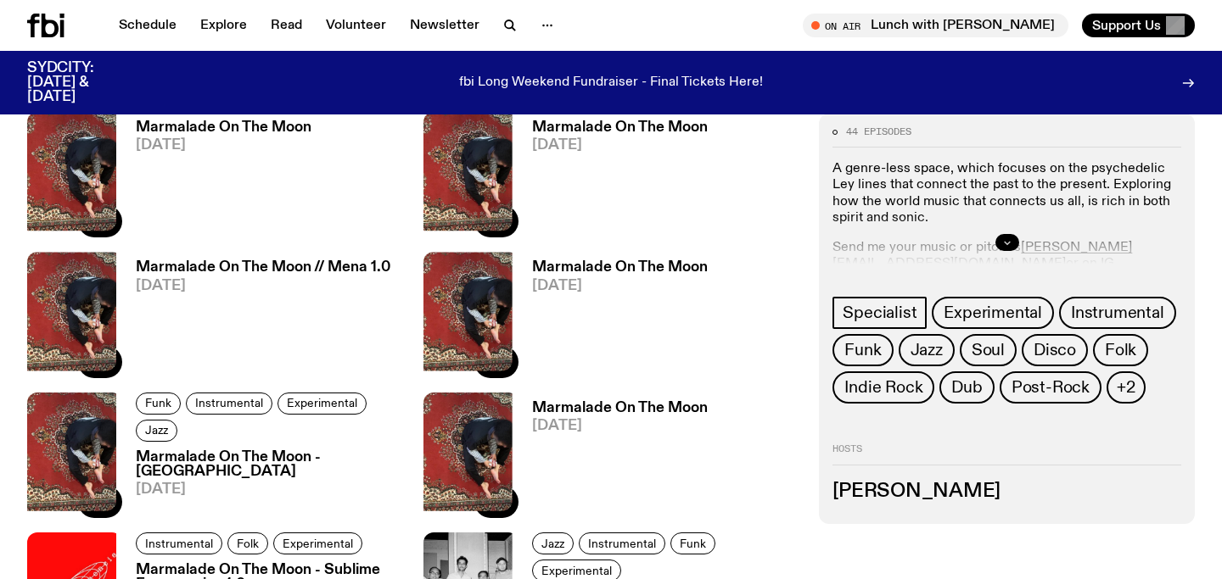
click at [1015, 238] on button "button" at bounding box center [1007, 242] width 24 height 17
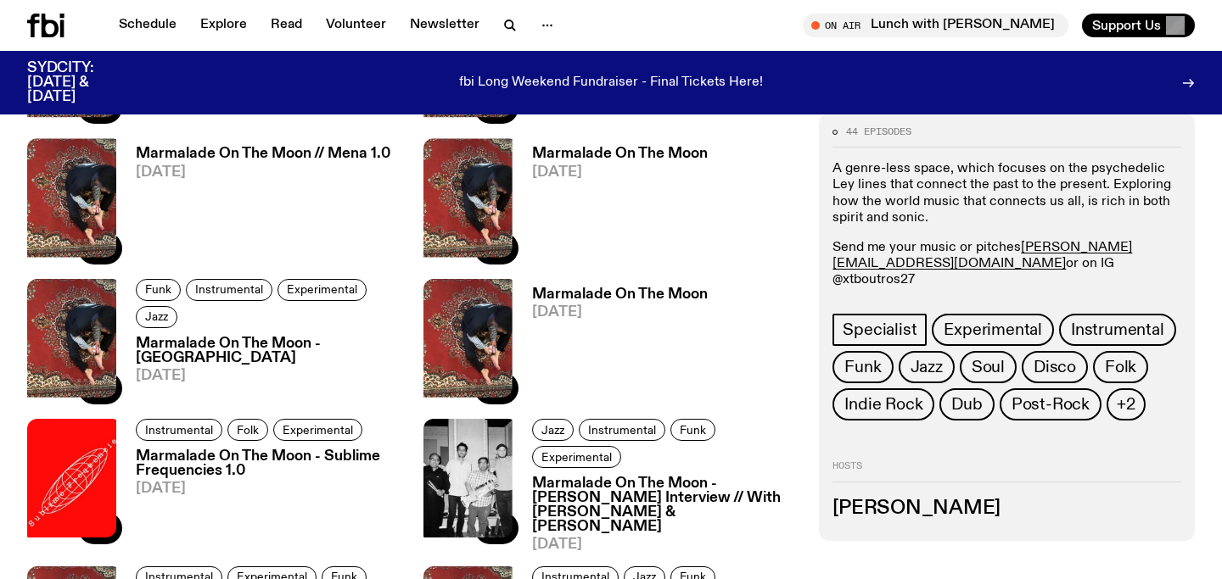
scroll to position [2167, 0]
